Goal: Find specific page/section: Find specific page/section

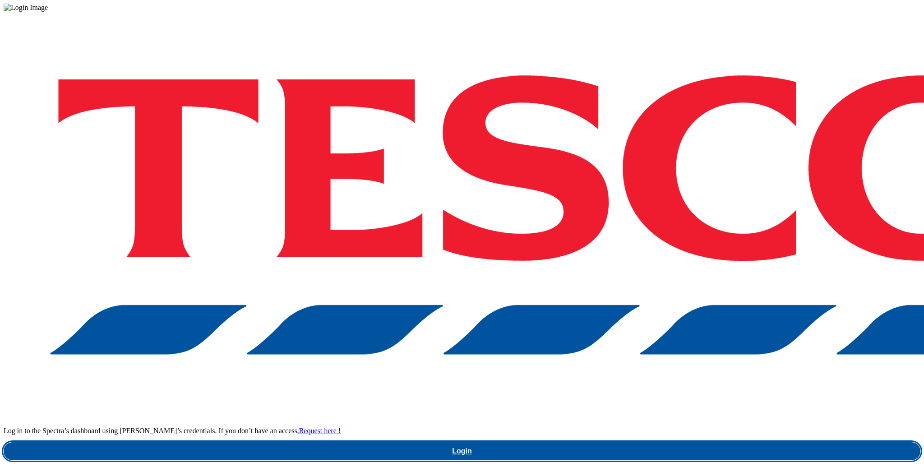
click at [695, 442] on link "Login" at bounding box center [462, 451] width 917 height 18
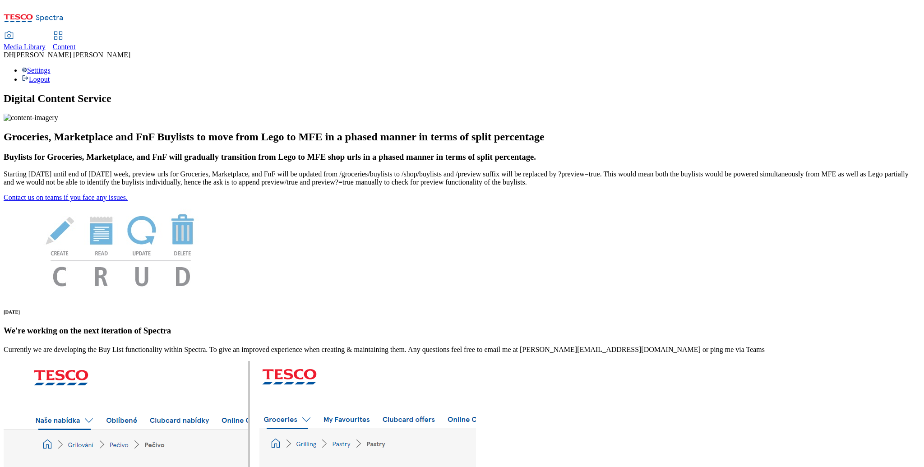
click at [46, 43] on span "Media Library" at bounding box center [25, 47] width 42 height 8
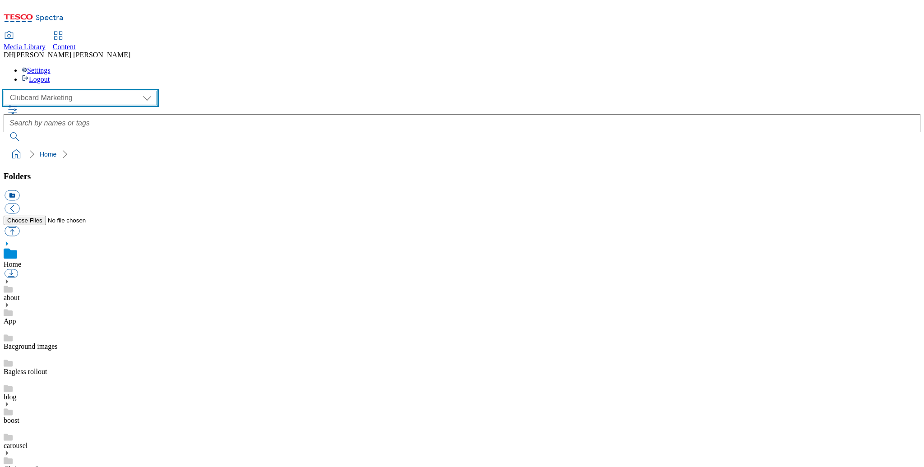
click at [75, 91] on select "Clubcard Marketing Demo Dotcom UK Emails GHS Marketing UK GHS Product UK GHS RO…" at bounding box center [80, 98] width 153 height 14
select select "flare-ghs-mktg"
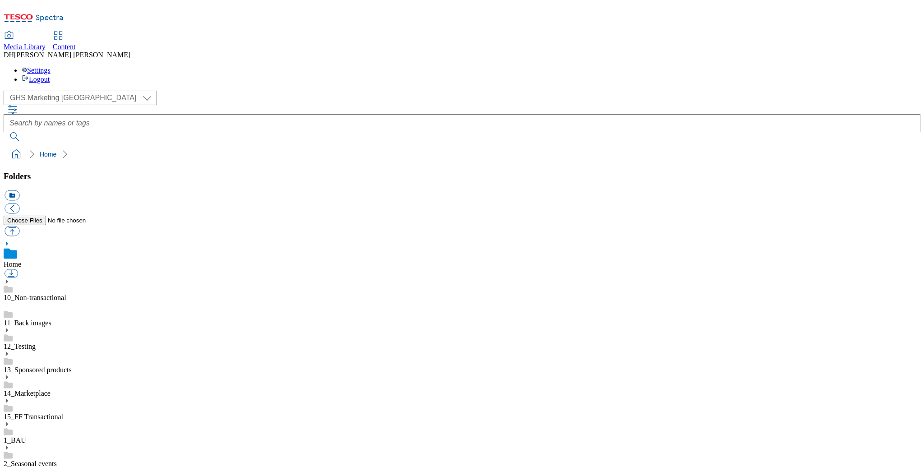
click at [76, 43] on span "Content" at bounding box center [64, 47] width 23 height 8
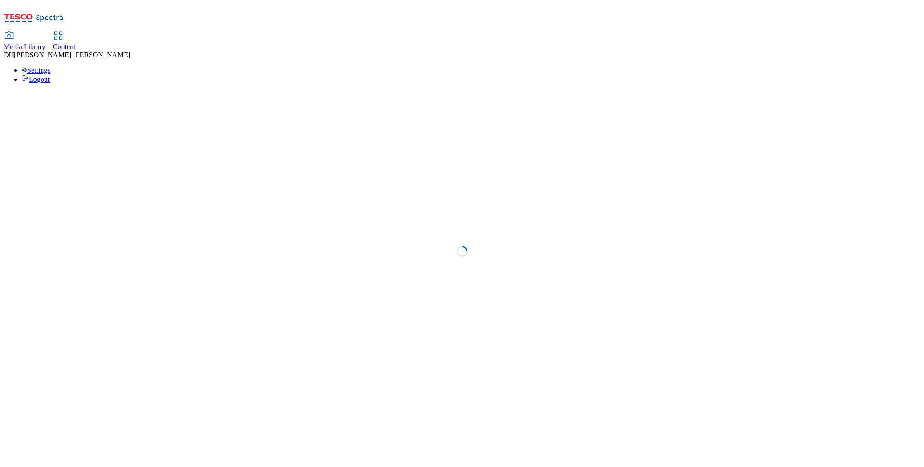
select select "group-comms"
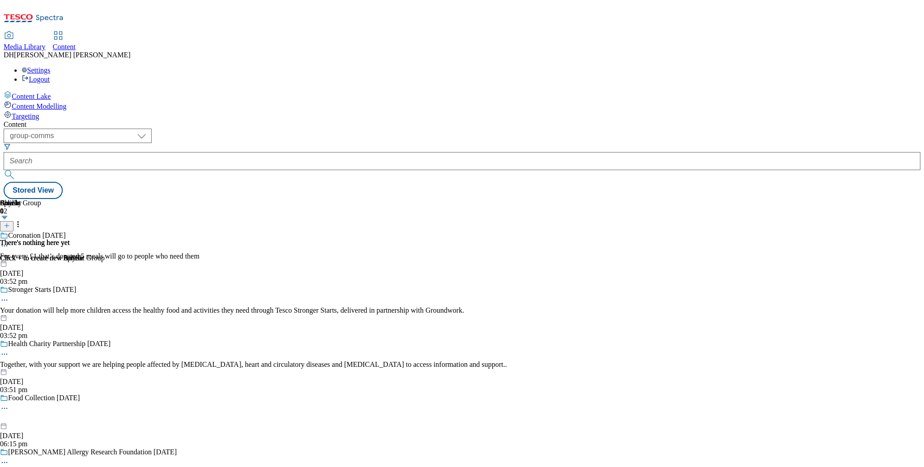
click at [39, 112] on span "Targeting" at bounding box center [26, 116] width 28 height 8
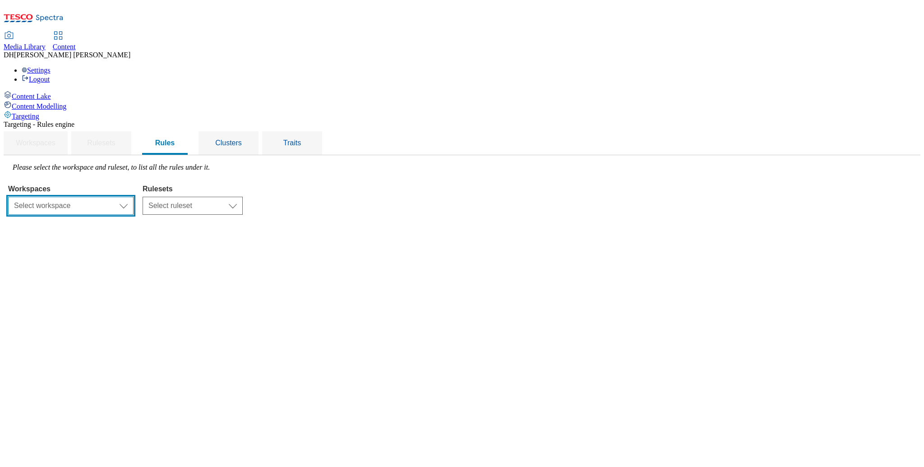
click at [134, 197] on select "Select workspace Content" at bounding box center [70, 206] width 125 height 18
select select "f510054f-adaa-4692-b570-80fa3897127a"
click at [243, 197] on select "Select ruleset CZ HU ROI SK UK" at bounding box center [193, 206] width 100 height 18
select select "7f9e739d-6abb-424f-b94f-4b375a3fe6e0"
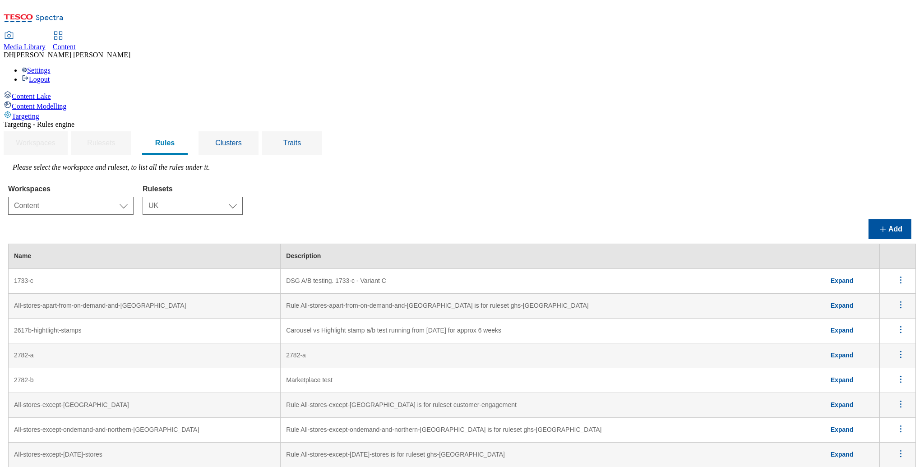
scroll to position [4017, 0]
drag, startPoint x: 199, startPoint y: 218, endPoint x: 161, endPoint y: 221, distance: 38.5
drag, startPoint x: 151, startPoint y: 217, endPoint x: 230, endPoint y: 373, distance: 174.6
